Goal: Information Seeking & Learning: Learn about a topic

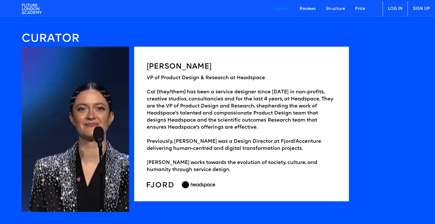
scroll to position [771, 0]
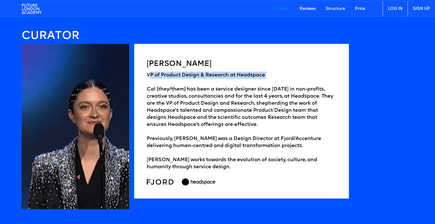
drag, startPoint x: 151, startPoint y: 75, endPoint x: 268, endPoint y: 79, distance: 116.8
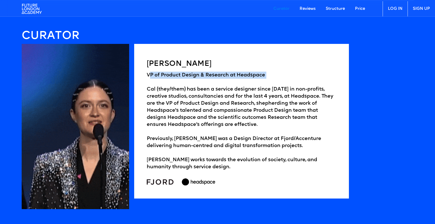
click at [268, 79] on div "VP of Product Design & Research at [GEOGRAPHIC_DATA] (they/them) has been a ser…" at bounding box center [242, 121] width 190 height 99
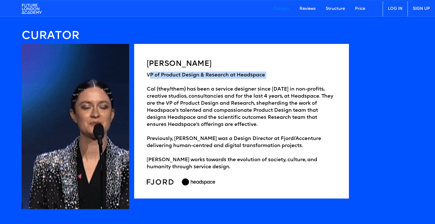
click at [268, 79] on div "VP of Product Design & Research at [GEOGRAPHIC_DATA] (they/them) has been a ser…" at bounding box center [242, 121] width 190 height 99
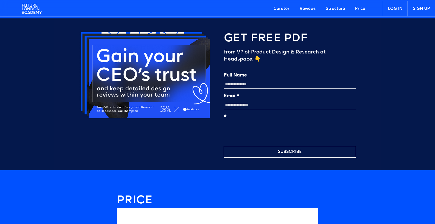
scroll to position [1196, 0]
click at [250, 88] on input "Full Name" at bounding box center [290, 84] width 132 height 9
type input "*"
type input "**********"
click at [263, 87] on input "**********" at bounding box center [290, 84] width 132 height 9
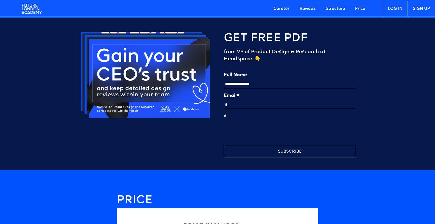
click at [261, 105] on div "Email*" at bounding box center [290, 101] width 132 height 16
click at [263, 87] on input "**********" at bounding box center [290, 84] width 132 height 9
type input "**********"
click at [245, 107] on input "Email*" at bounding box center [290, 104] width 132 height 9
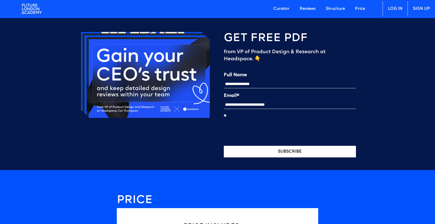
scroll to position [1201, 0]
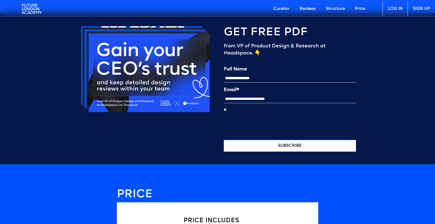
click at [260, 147] on button "SUBSCRIBE" at bounding box center [290, 146] width 132 height 12
type input "**********"
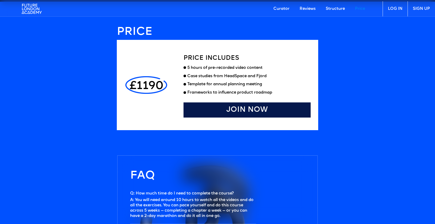
scroll to position [1338, 0]
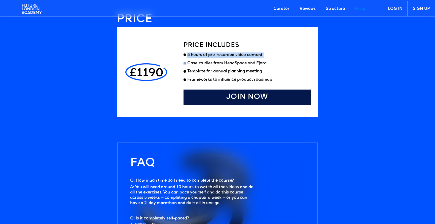
drag, startPoint x: 187, startPoint y: 60, endPoint x: 261, endPoint y: 65, distance: 74.7
click at [261, 65] on ul "5 hours of pre-recorded video content Case studies from HeadSpace and Fjord Tem…" at bounding box center [247, 68] width 127 height 33
drag, startPoint x: 190, startPoint y: 68, endPoint x: 266, endPoint y: 67, distance: 76.1
click at [266, 66] on div "Case studies from HeadSpace and Fjord" at bounding box center [227, 63] width 79 height 5
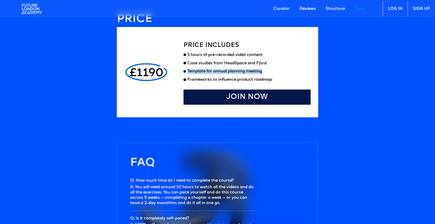
drag, startPoint x: 188, startPoint y: 76, endPoint x: 272, endPoint y: 77, distance: 84.4
click at [272, 74] on div "Template for annual planning meeting" at bounding box center [249, 71] width 123 height 5
drag, startPoint x: 202, startPoint y: 85, endPoint x: 283, endPoint y: 85, distance: 80.6
click at [283, 82] on div "Frameworks to influence product roadmap" at bounding box center [249, 79] width 123 height 5
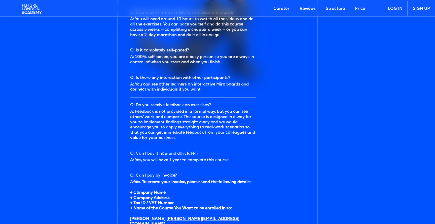
scroll to position [1507, 0]
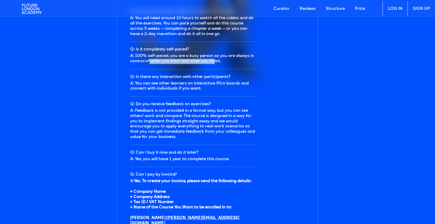
drag, startPoint x: 150, startPoint y: 67, endPoint x: 215, endPoint y: 67, distance: 65.3
click at [215, 64] on div "A: 100% self-paced, you are a busy person so you are always in control of when …" at bounding box center [193, 58] width 126 height 11
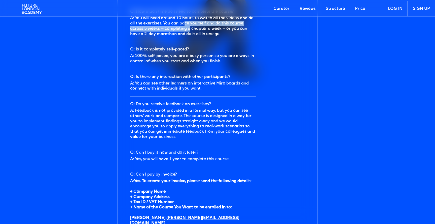
drag, startPoint x: 186, startPoint y: 30, endPoint x: 191, endPoint y: 32, distance: 4.9
click at [191, 32] on div "A: You will need around 10 hours to watch all the videos and do all the exercis…" at bounding box center [193, 26] width 126 height 21
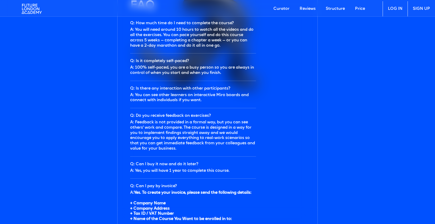
drag, startPoint x: 175, startPoint y: 32, endPoint x: 214, endPoint y: 32, distance: 38.8
click at [214, 31] on li "Q: How much time do I need to complete the course? A: You will need around 10 h…" at bounding box center [193, 35] width 126 height 38
drag, startPoint x: 178, startPoint y: 34, endPoint x: 222, endPoint y: 35, distance: 44.6
click at [222, 35] on div "A: You will need around 10 hours to watch all the videos and do all the exercis…" at bounding box center [193, 37] width 126 height 21
click at [195, 35] on div "A: You will need around 10 hours to watch all the videos and do all the exercis…" at bounding box center [193, 37] width 126 height 21
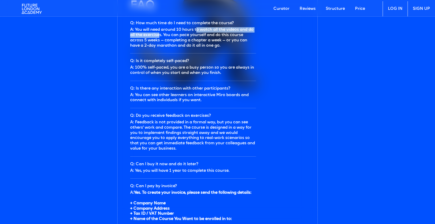
drag, startPoint x: 197, startPoint y: 35, endPoint x: 161, endPoint y: 40, distance: 36.7
click at [161, 40] on div "A: You will need around 10 hours to watch all the videos and do all the exercis…" at bounding box center [193, 37] width 126 height 21
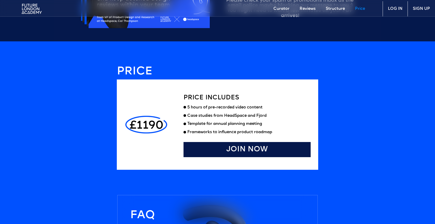
scroll to position [1285, 0]
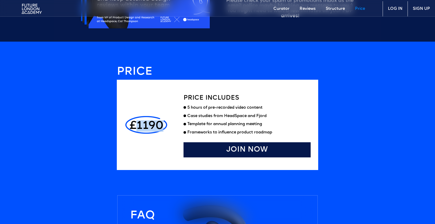
drag, startPoint x: 137, startPoint y: 131, endPoint x: 164, endPoint y: 131, distance: 27.5
click at [164, 131] on div "£1190" at bounding box center [146, 124] width 44 height 65
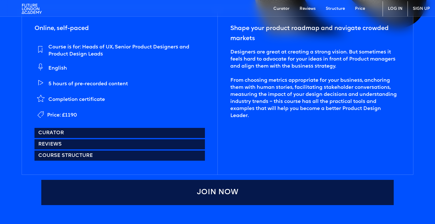
scroll to position [250, 0]
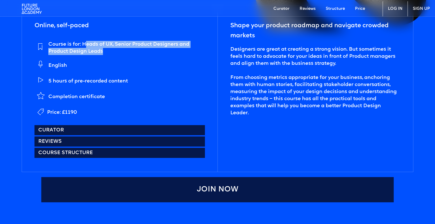
drag, startPoint x: 84, startPoint y: 42, endPoint x: 108, endPoint y: 51, distance: 25.7
click at [108, 51] on div "Course is for: Heads of UX, Senior Product Designers and Product Design Leads" at bounding box center [126, 48] width 157 height 14
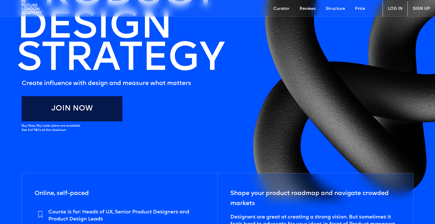
scroll to position [0, 0]
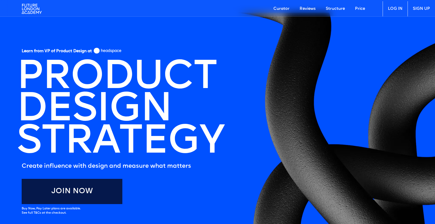
click at [283, 10] on link "Curator" at bounding box center [282, 8] width 26 height 15
click at [26, 13] on img at bounding box center [32, 8] width 20 height 15
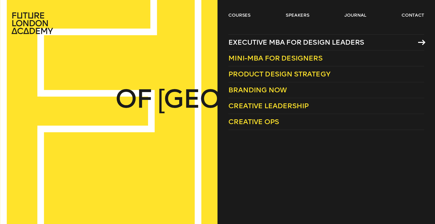
click at [268, 45] on span "Executive MBA for Design Leaders" at bounding box center [297, 42] width 136 height 8
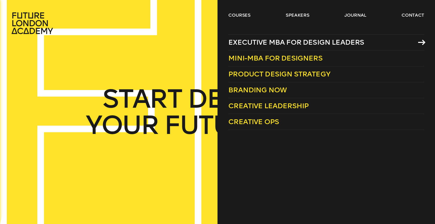
click at [294, 47] on link "Executive MBA for Design Leaders" at bounding box center [327, 42] width 196 height 16
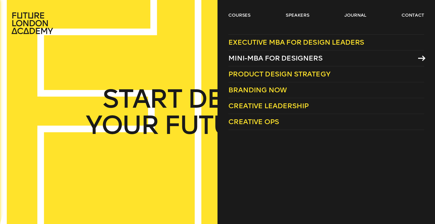
click at [263, 58] on span "Mini-MBA for Designers" at bounding box center [276, 58] width 94 height 8
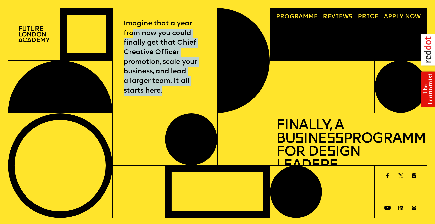
drag, startPoint x: 134, startPoint y: 34, endPoint x: 165, endPoint y: 90, distance: 63.8
click at [165, 90] on p "Imagine that a year from now you could finally get that Chief Creative Officer …" at bounding box center [165, 57] width 83 height 77
click at [166, 95] on p "Imagine that a year from now you could finally get that Chief Creative Officer …" at bounding box center [165, 57] width 83 height 77
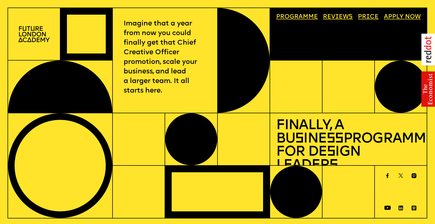
click at [365, 17] on link "Price" at bounding box center [368, 17] width 27 height 12
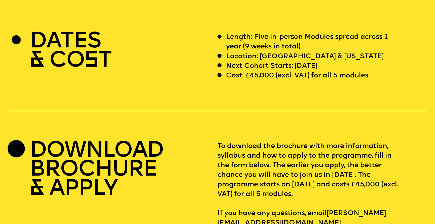
scroll to position [1781, 0]
drag, startPoint x: 246, startPoint y: 66, endPoint x: 273, endPoint y: 66, distance: 26.2
click at [273, 71] on p "Cost: £45,000 (excl. VAT) for all 5 modules" at bounding box center [297, 76] width 142 height 10
drag, startPoint x: 247, startPoint y: 35, endPoint x: 300, endPoint y: 33, distance: 52.9
click at [300, 33] on p "Length: Five in-person Modules spread across 1 year (9 weeks in total)" at bounding box center [314, 41] width 176 height 19
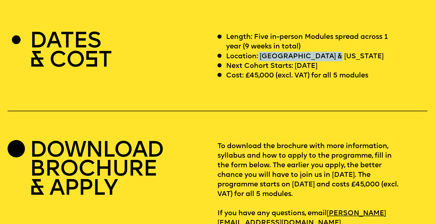
drag, startPoint x: 258, startPoint y: 47, endPoint x: 333, endPoint y: 45, distance: 75.1
click at [333, 52] on div "Location: London & California" at bounding box center [310, 57] width 184 height 10
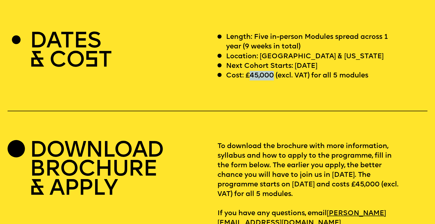
drag, startPoint x: 248, startPoint y: 68, endPoint x: 275, endPoint y: 68, distance: 26.7
click at [275, 71] on p "Cost: £45,000 (excl. VAT) for all 5 modules" at bounding box center [297, 76] width 142 height 10
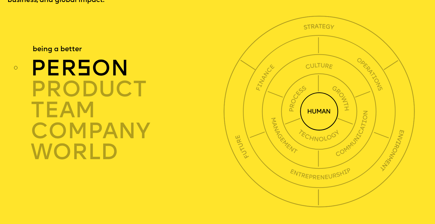
scroll to position [1542, 0]
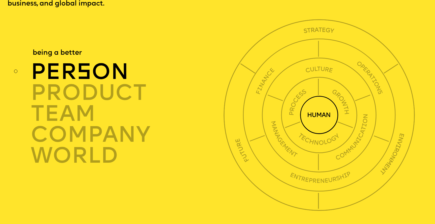
click at [320, 107] on img at bounding box center [319, 115] width 38 height 38
click at [99, 62] on div "per s on" at bounding box center [129, 71] width 196 height 21
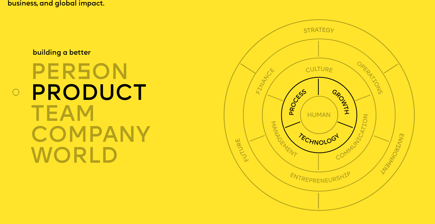
click at [113, 89] on div "product" at bounding box center [129, 92] width 196 height 21
click at [99, 84] on div "product" at bounding box center [129, 92] width 196 height 21
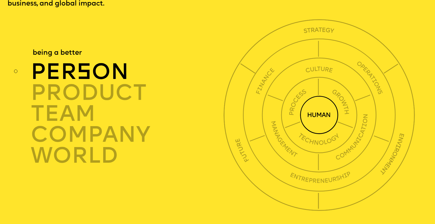
click at [99, 61] on div "per s on" at bounding box center [129, 71] width 196 height 21
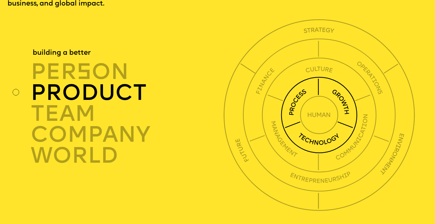
click at [97, 83] on div "product" at bounding box center [129, 92] width 196 height 21
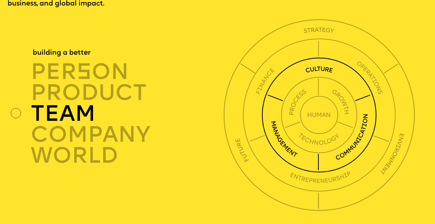
click at [92, 111] on div "TEAM" at bounding box center [129, 113] width 196 height 21
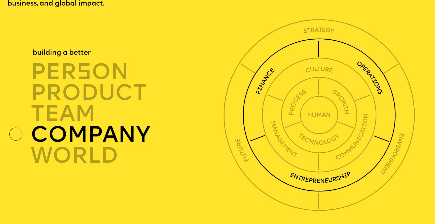
click at [92, 127] on div "company" at bounding box center [129, 134] width 196 height 21
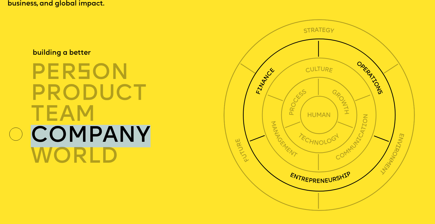
click at [92, 127] on div "company" at bounding box center [129, 134] width 196 height 21
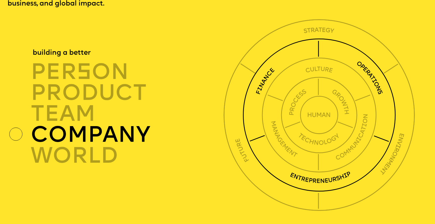
click at [154, 124] on div "company" at bounding box center [129, 134] width 196 height 21
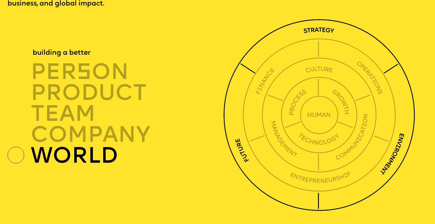
click at [86, 152] on div "world" at bounding box center [129, 155] width 196 height 21
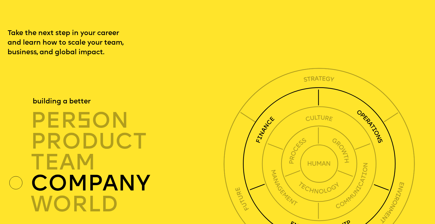
scroll to position [1491, 0]
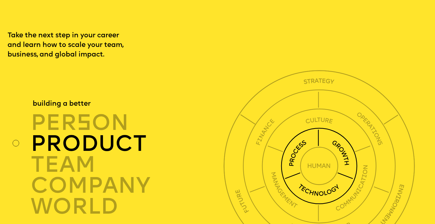
click at [295, 138] on img at bounding box center [319, 166] width 77 height 77
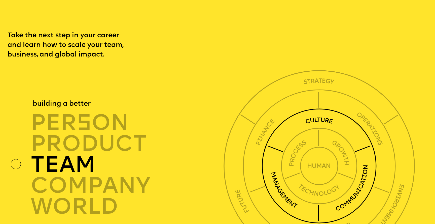
click at [286, 130] on img at bounding box center [319, 165] width 115 height 115
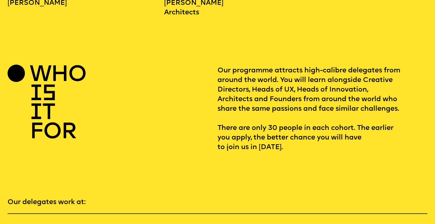
scroll to position [839, 0]
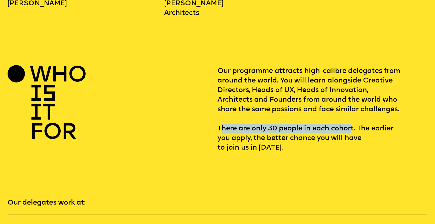
drag, startPoint x: 223, startPoint y: 120, endPoint x: 351, endPoint y: 119, distance: 128.0
click at [351, 119] on p "Our programme attracts high-calibre delegates from around the world. You will l…" at bounding box center [323, 109] width 210 height 86
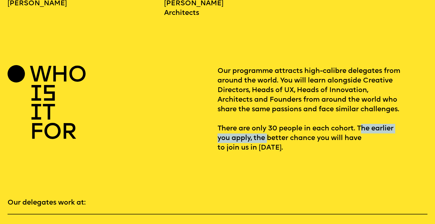
drag, startPoint x: 361, startPoint y: 119, endPoint x: 268, endPoint y: 130, distance: 93.4
click at [268, 130] on p "Our programme attracts high-calibre delegates from around the world. You will l…" at bounding box center [323, 109] width 210 height 86
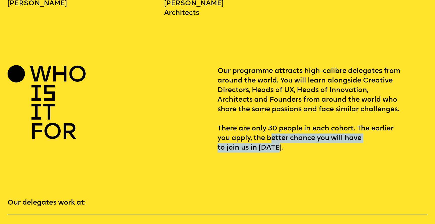
drag, startPoint x: 274, startPoint y: 128, endPoint x: 294, endPoint y: 135, distance: 21.0
click at [294, 135] on p "Our programme attracts high-calibre delegates from around the world. You will l…" at bounding box center [323, 109] width 210 height 86
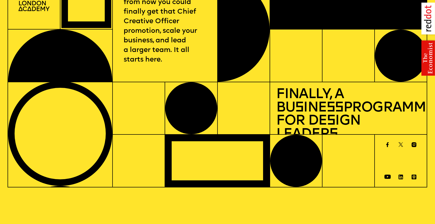
scroll to position [0, 0]
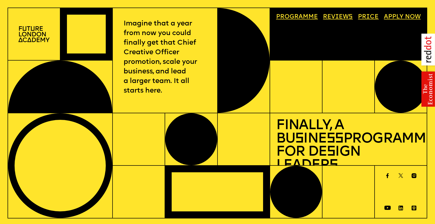
click at [371, 20] on link "Price" at bounding box center [368, 17] width 27 height 12
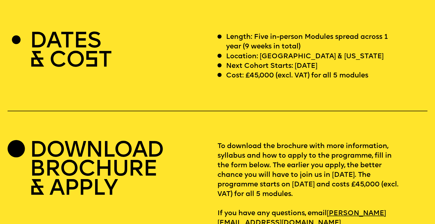
scroll to position [1781, 0]
drag, startPoint x: 247, startPoint y: 66, endPoint x: 275, endPoint y: 65, distance: 28.5
click at [275, 71] on p "Cost: £45,000 (excl. VAT) for all 5 modules" at bounding box center [297, 76] width 142 height 10
drag, startPoint x: 253, startPoint y: 65, endPoint x: 258, endPoint y: 65, distance: 5.3
click at [258, 71] on p "Cost: £45,000 (excl. VAT) for all 5 modules" at bounding box center [297, 76] width 142 height 10
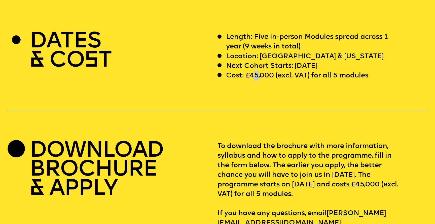
click at [257, 71] on p "Cost: £45,000 (excl. VAT) for all 5 modules" at bounding box center [297, 76] width 142 height 10
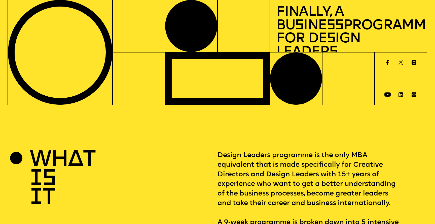
scroll to position [0, 0]
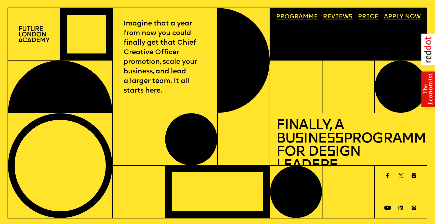
click at [44, 35] on img at bounding box center [33, 34] width 31 height 16
click at [36, 38] on img at bounding box center [33, 34] width 31 height 16
click at [144, 53] on p "Imagine that a year from now you could finally get that Chief Creative Officer …" at bounding box center [165, 57] width 83 height 77
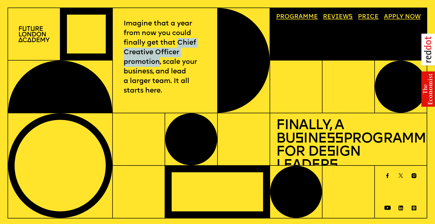
drag, startPoint x: 176, startPoint y: 42, endPoint x: 159, endPoint y: 59, distance: 25.3
click at [159, 59] on p "Imagine that a year from now you could finally get that Chief Creative Officer …" at bounding box center [165, 57] width 83 height 77
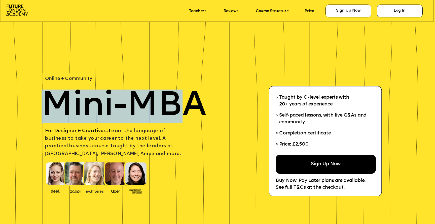
drag, startPoint x: 46, startPoint y: 108, endPoint x: 194, endPoint y: 108, distance: 147.9
click at [194, 108] on span "Mini-MBA" at bounding box center [124, 106] width 165 height 34
click at [132, 103] on span "Mini-MBA" at bounding box center [124, 106] width 165 height 34
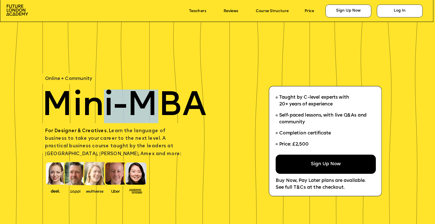
drag, startPoint x: 107, startPoint y: 104, endPoint x: 164, endPoint y: 107, distance: 57.1
click at [164, 107] on span "Mini-MBA" at bounding box center [124, 106] width 165 height 34
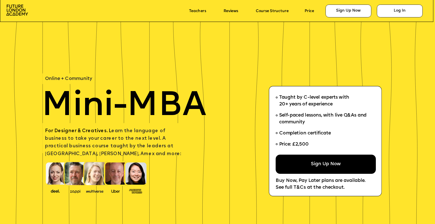
click at [66, 104] on span "Mini-MBA" at bounding box center [124, 106] width 165 height 34
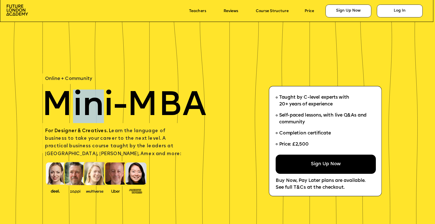
drag, startPoint x: 66, startPoint y: 104, endPoint x: 96, endPoint y: 100, distance: 30.6
click at [103, 100] on span "Mini-MBA" at bounding box center [124, 106] width 165 height 34
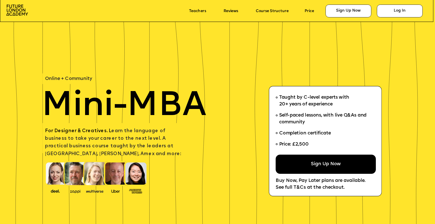
drag, startPoint x: 56, startPoint y: 101, endPoint x: 64, endPoint y: 100, distance: 7.9
click at [55, 101] on span "Mini-MBA" at bounding box center [124, 106] width 165 height 34
drag, startPoint x: 294, startPoint y: 143, endPoint x: 310, endPoint y: 146, distance: 17.1
click at [310, 146] on li "Price: £2,500" at bounding box center [324, 145] width 96 height 13
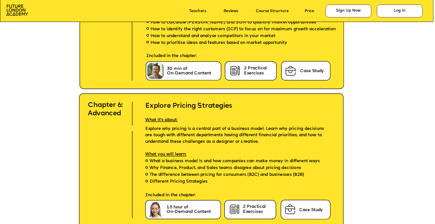
scroll to position [2064, 0]
